Goal: Submit feedback/report problem: Submit feedback/report problem

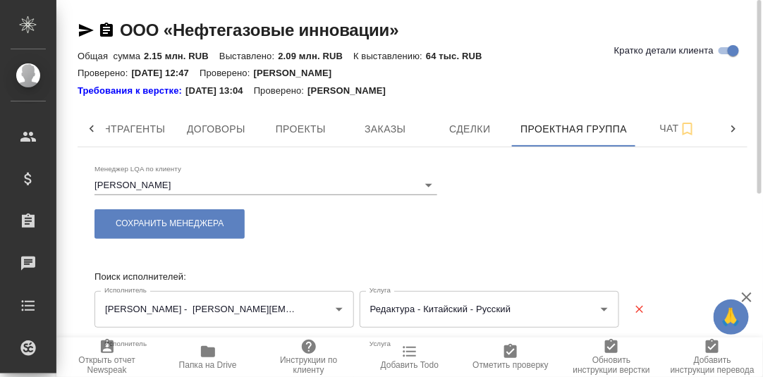
scroll to position [352, 0]
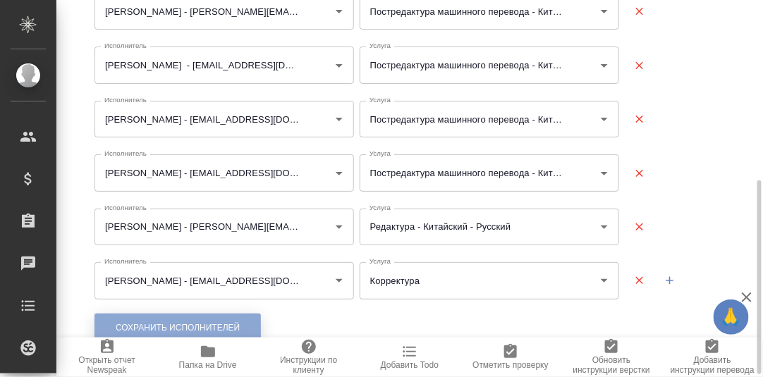
drag, startPoint x: 154, startPoint y: 326, endPoint x: 170, endPoint y: 269, distance: 59.2
click at [155, 326] on span "Сохранить исполнителей" at bounding box center [178, 328] width 124 height 12
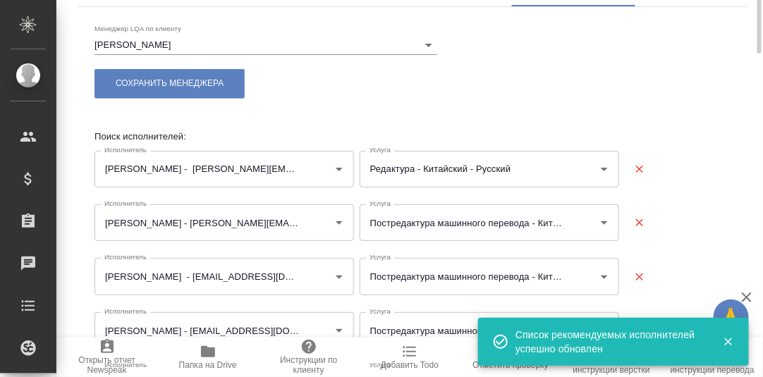
scroll to position [0, 0]
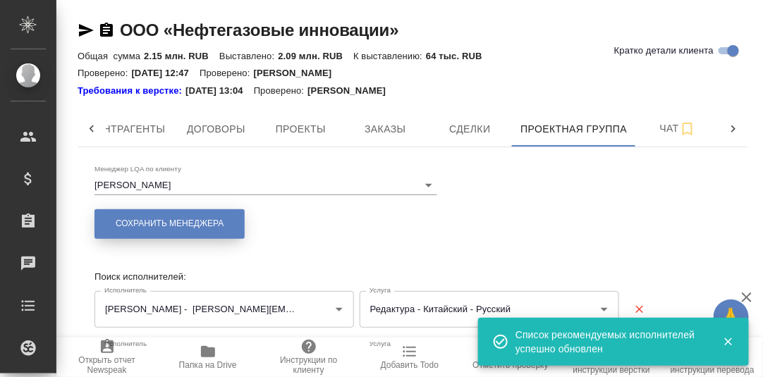
click at [176, 222] on span "Сохранить менеджера" at bounding box center [170, 224] width 108 height 12
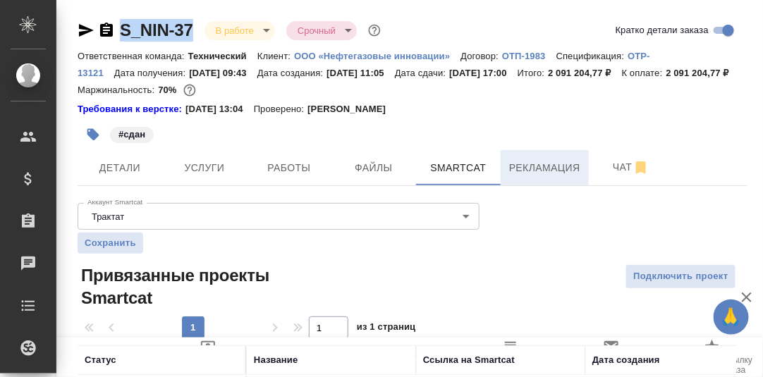
drag, startPoint x: 541, startPoint y: 188, endPoint x: 512, endPoint y: 194, distance: 30.1
click at [541, 177] on span "Рекламация" at bounding box center [544, 168] width 71 height 18
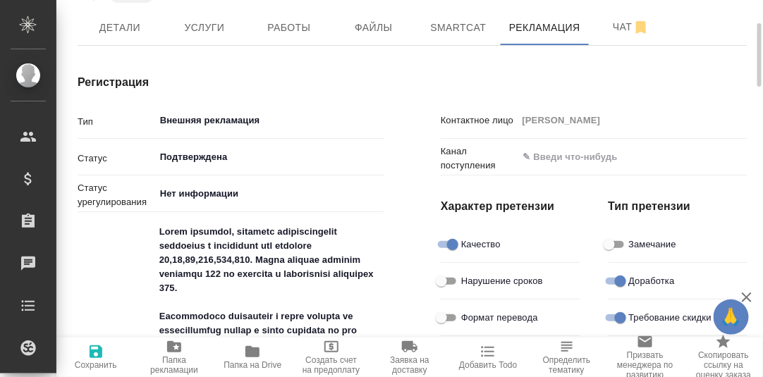
type textarea "x"
type input "Лингвистические причины"
type input "Пропуск этапа процесса"
type textarea "x"
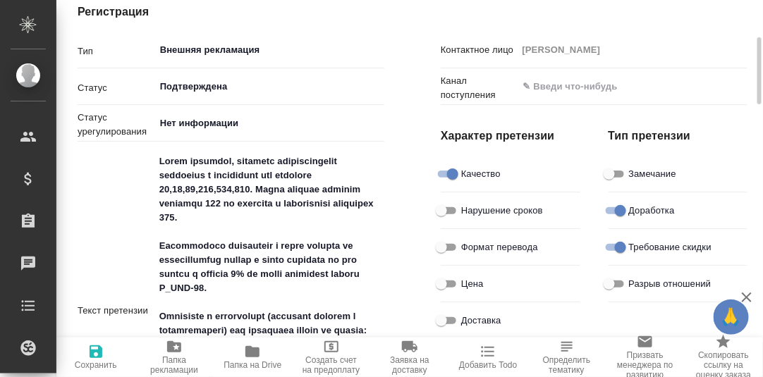
type textarea "x"
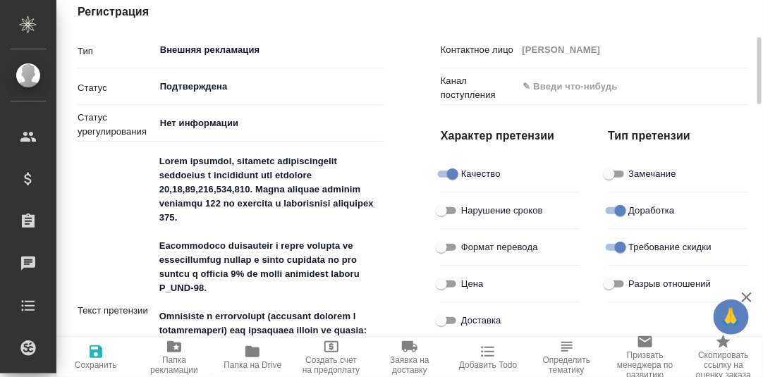
type textarea "x"
type input "[PERSON_NAME]"
type input "Румянцева Дарья"
type textarea "x"
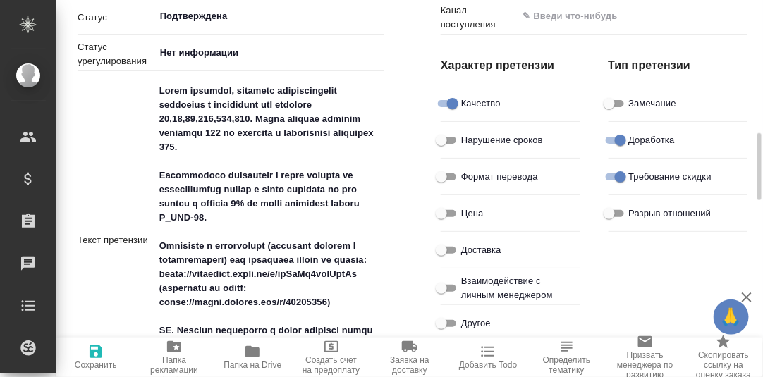
scroll to position [422, 0]
